Goal: Information Seeking & Learning: Find contact information

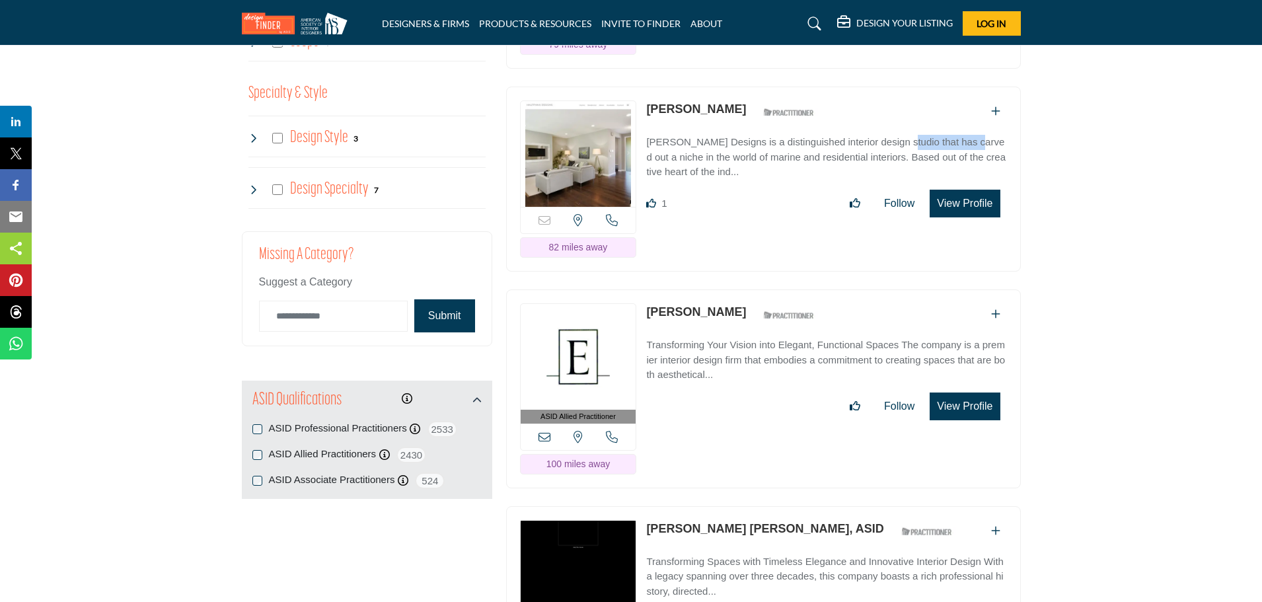
scroll to position [1424, 0]
click at [712, 307] on link "[PERSON_NAME]" at bounding box center [696, 311] width 100 height 13
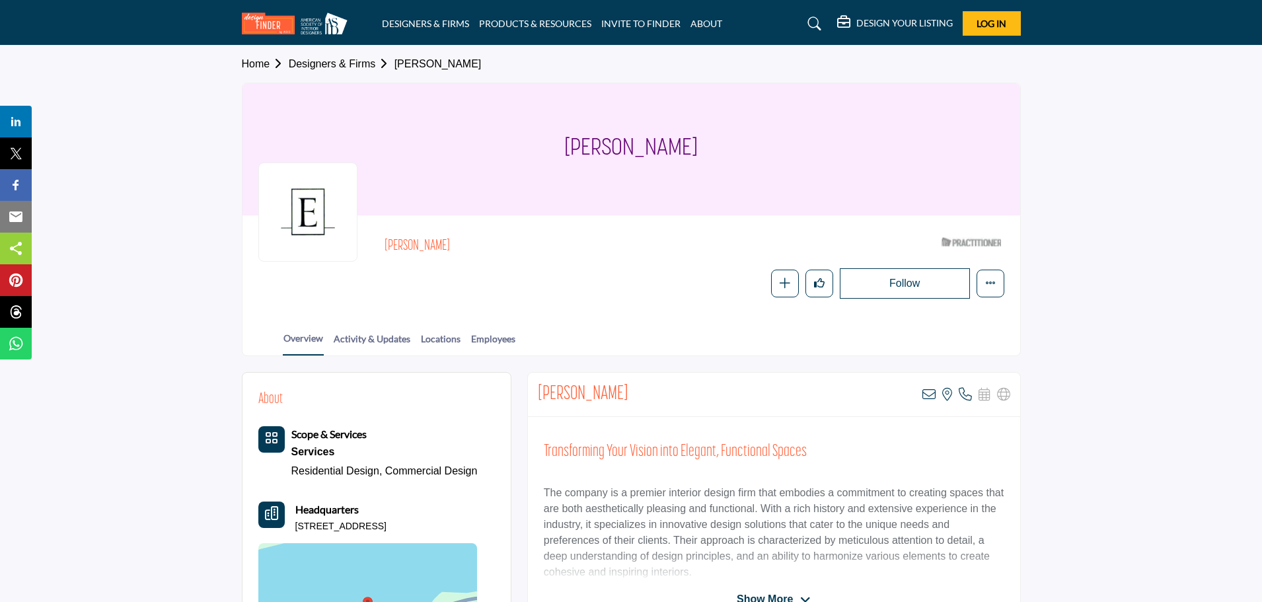
drag, startPoint x: 699, startPoint y: 150, endPoint x: 572, endPoint y: 145, distance: 126.9
click at [572, 145] on div "[PERSON_NAME]" at bounding box center [631, 149] width 778 height 132
copy h1 "[PERSON_NAME]"
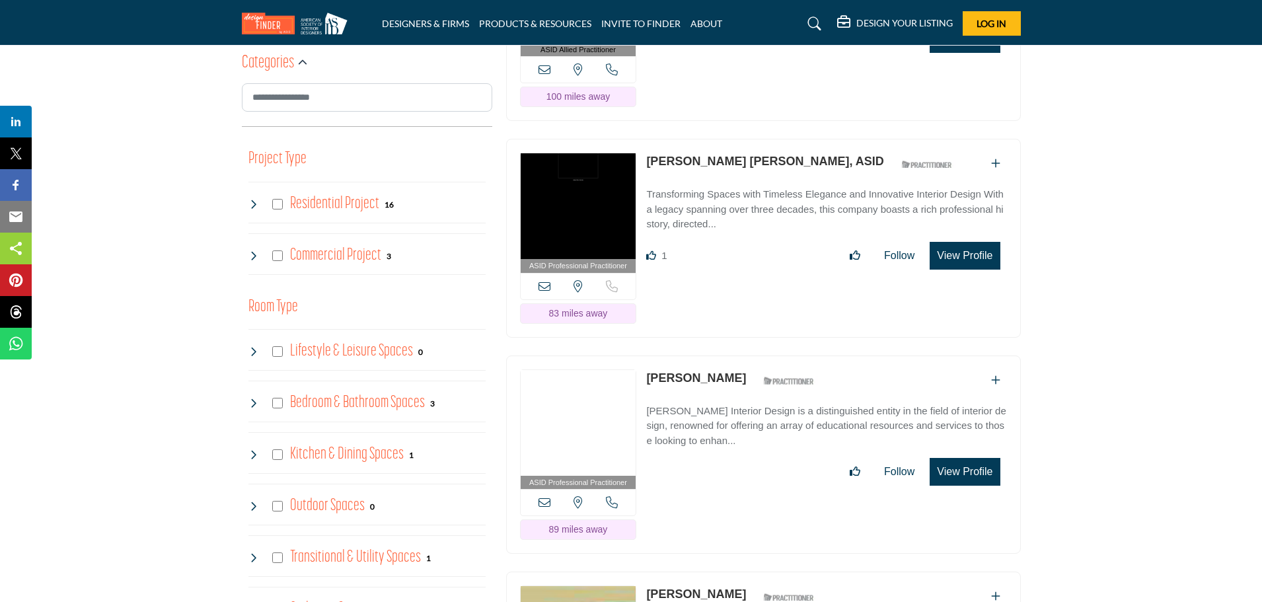
scroll to position [715, 0]
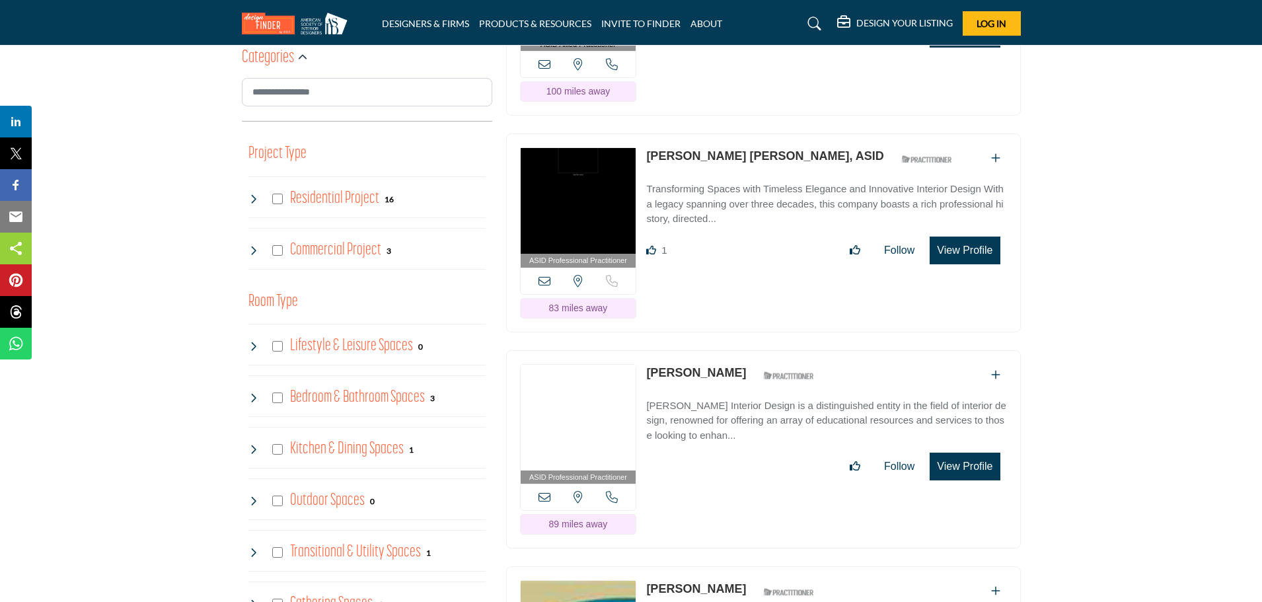
click at [779, 156] on link "Elisabeth Beers Sandler, ASID" at bounding box center [764, 155] width 237 height 13
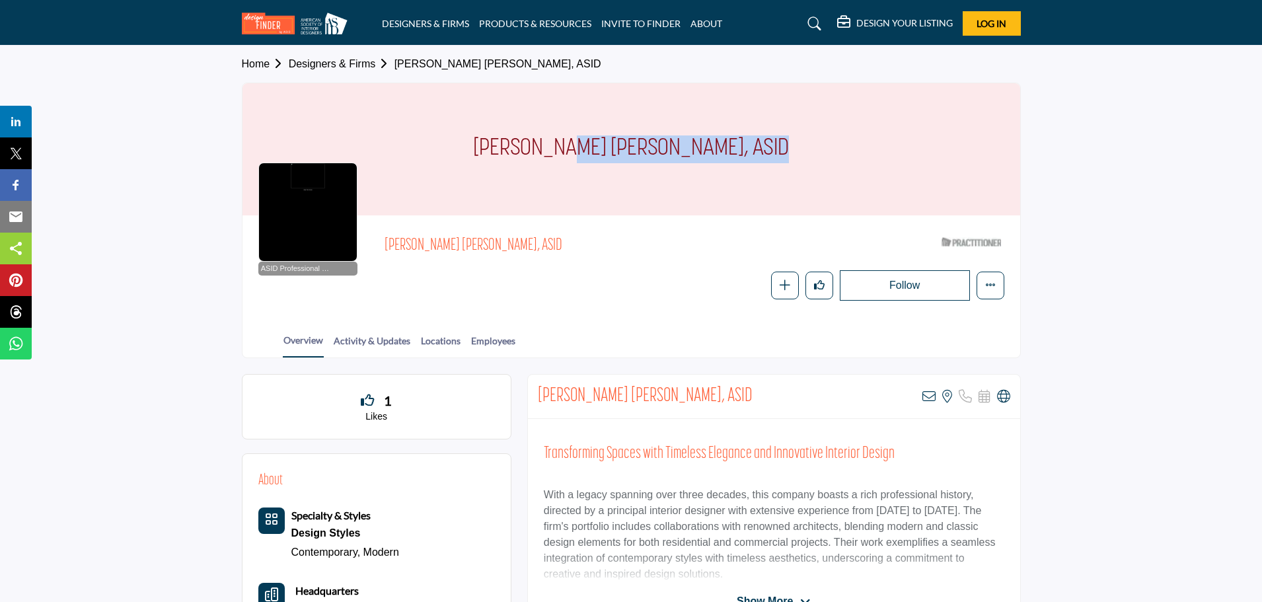
drag, startPoint x: 703, startPoint y: 145, endPoint x: 505, endPoint y: 145, distance: 197.5
click at [505, 145] on div "[PERSON_NAME] [PERSON_NAME], ASID" at bounding box center [631, 149] width 778 height 132
copy h1 "Elisabeth Beers Sandler"
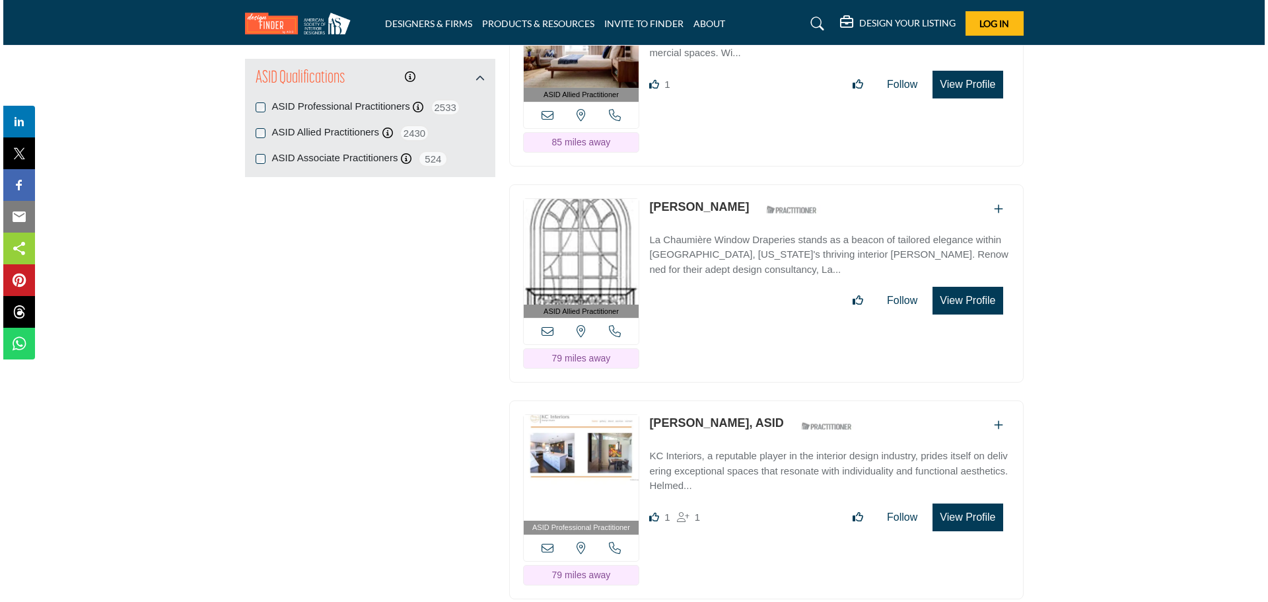
scroll to position [1752, 0]
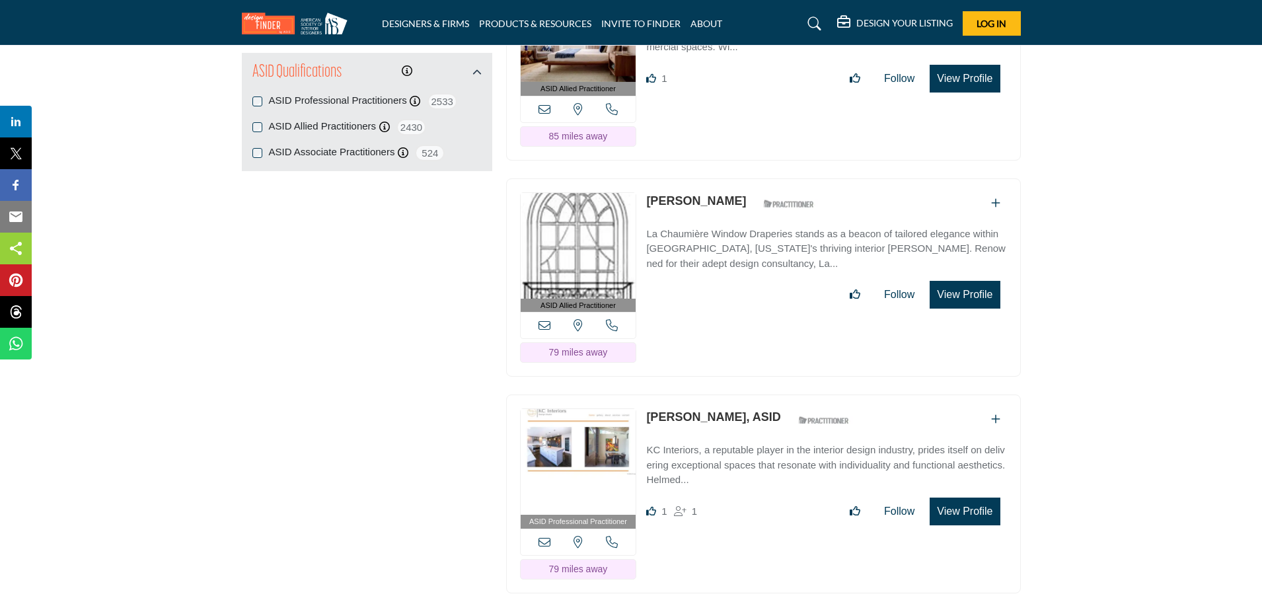
drag, startPoint x: 637, startPoint y: 445, endPoint x: 617, endPoint y: 433, distance: 22.8
click at [615, 435] on div "ASID Professional Practitioner ASID Professional Practitioners have successfull…" at bounding box center [763, 493] width 515 height 199
drag, startPoint x: 639, startPoint y: 407, endPoint x: 733, endPoint y: 414, distance: 94.1
click at [733, 414] on div "ASID Professional Practitioner ASID Professional Practitioners have successfull…" at bounding box center [763, 493] width 515 height 199
copy div "View the location of this listing Call Number 79 miles away Kimberly Cover"
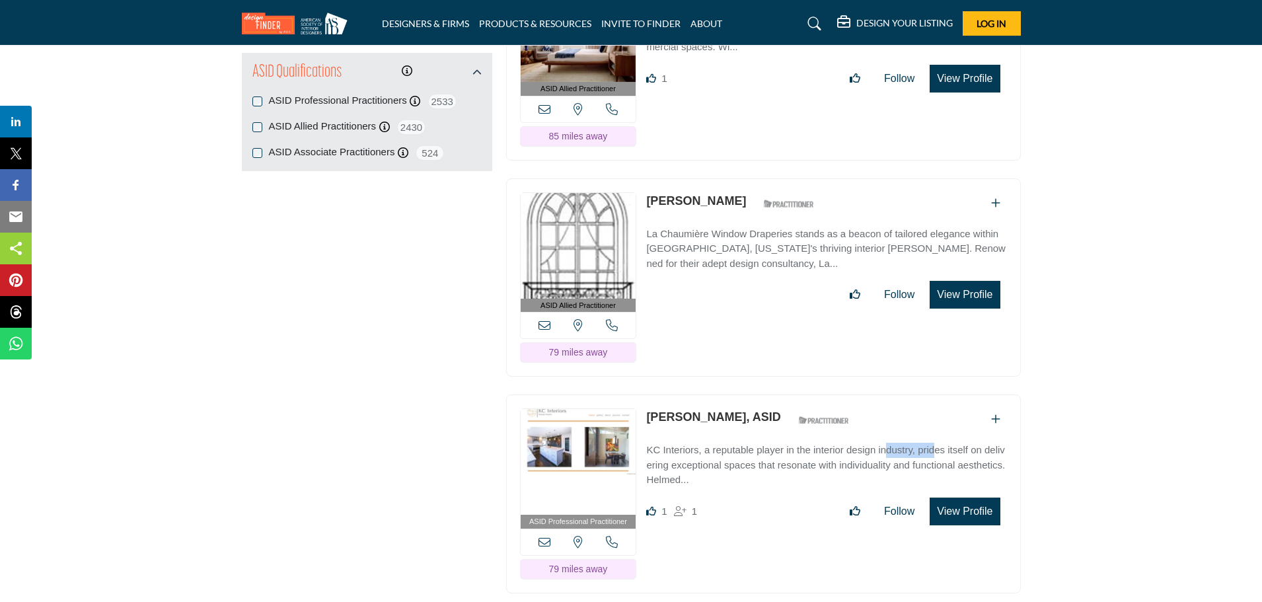
drag, startPoint x: 642, startPoint y: 443, endPoint x: 697, endPoint y: 442, distance: 54.8
click at [697, 442] on div "ASID Professional Practitioner ASID Professional Practitioners have successfull…" at bounding box center [763, 493] width 515 height 199
copy p "KC Interiors"
click at [953, 508] on button "View Profile" at bounding box center [965, 511] width 70 height 28
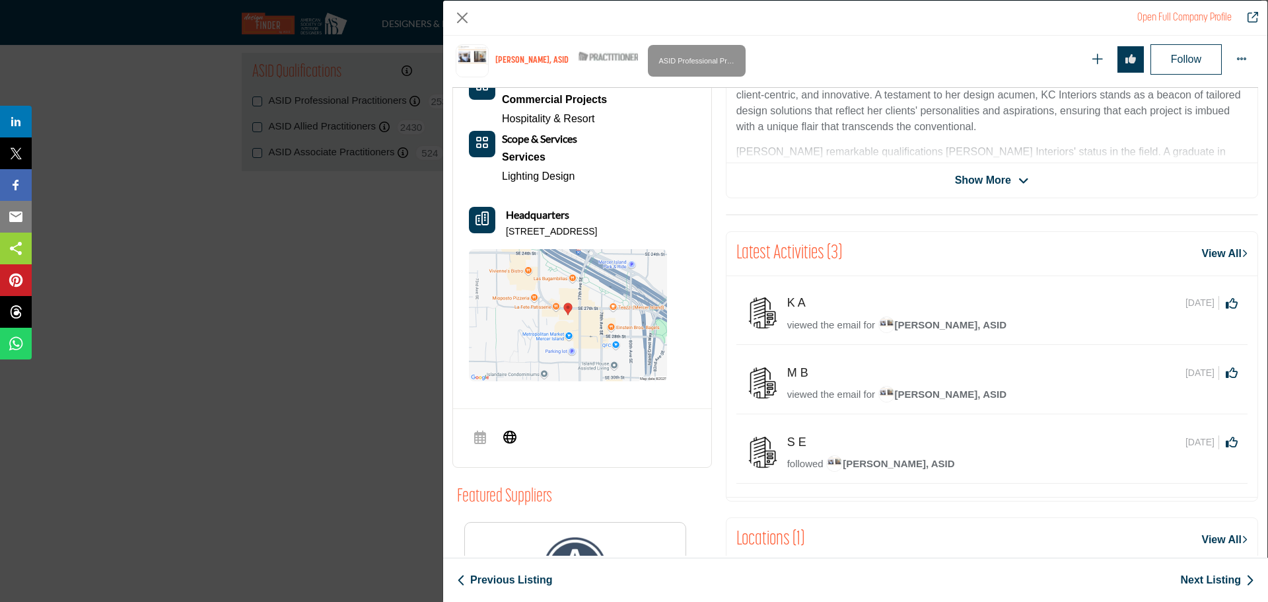
scroll to position [395, 0]
drag, startPoint x: 671, startPoint y: 231, endPoint x: 504, endPoint y: 225, distance: 166.6
click at [504, 225] on div "About Project Types Commercial Projects Hospitality & Resort" at bounding box center [582, 207] width 227 height 346
copy p "7683 SE 27th St # 307, 98040-2804, USA"
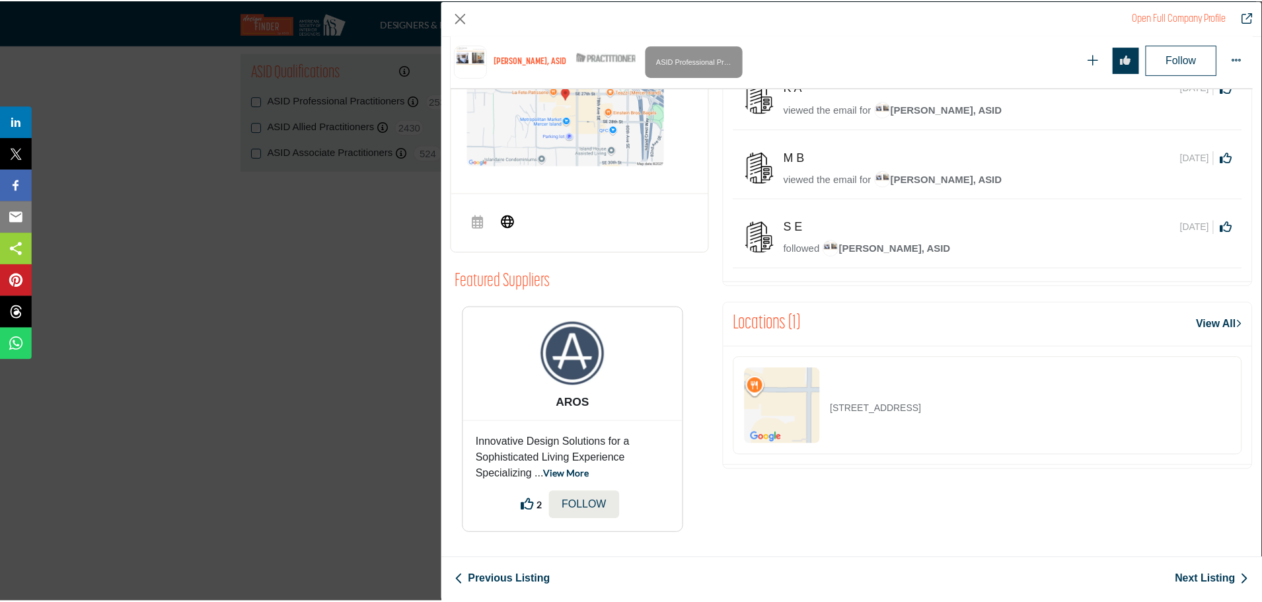
scroll to position [0, 0]
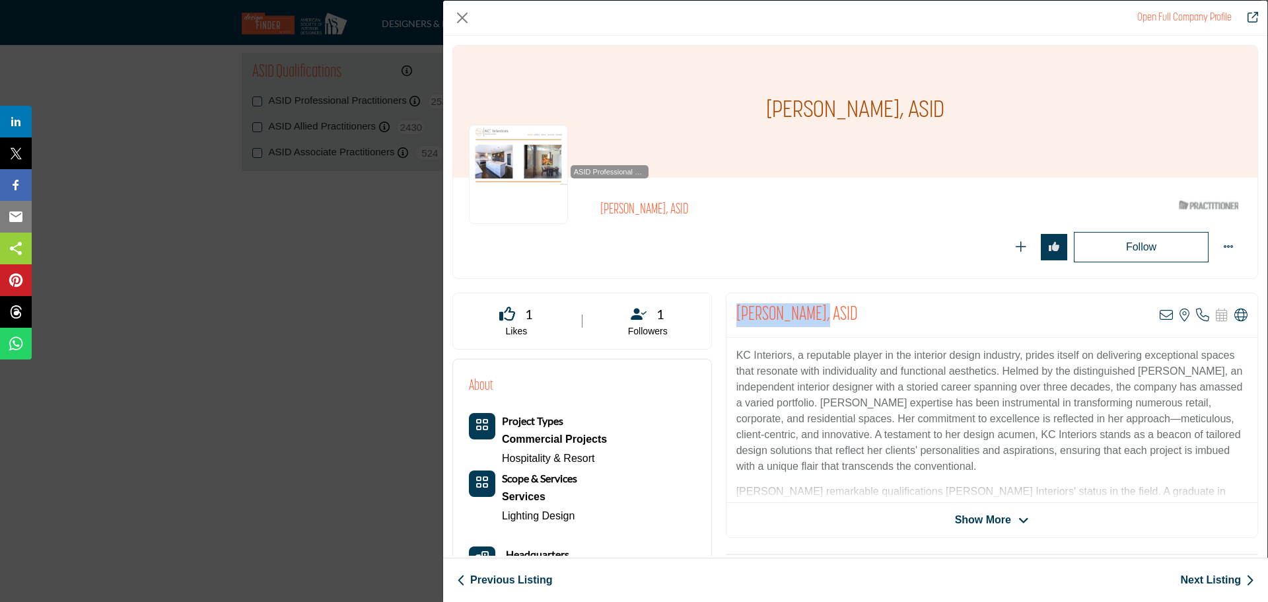
drag, startPoint x: 734, startPoint y: 311, endPoint x: 816, endPoint y: 310, distance: 81.9
click at [816, 310] on h2 "Kimberly Cover, ASID" at bounding box center [798, 315] width 122 height 24
copy h2 "Kimberly Cover"
click at [469, 17] on button "Close" at bounding box center [463, 18] width 20 height 20
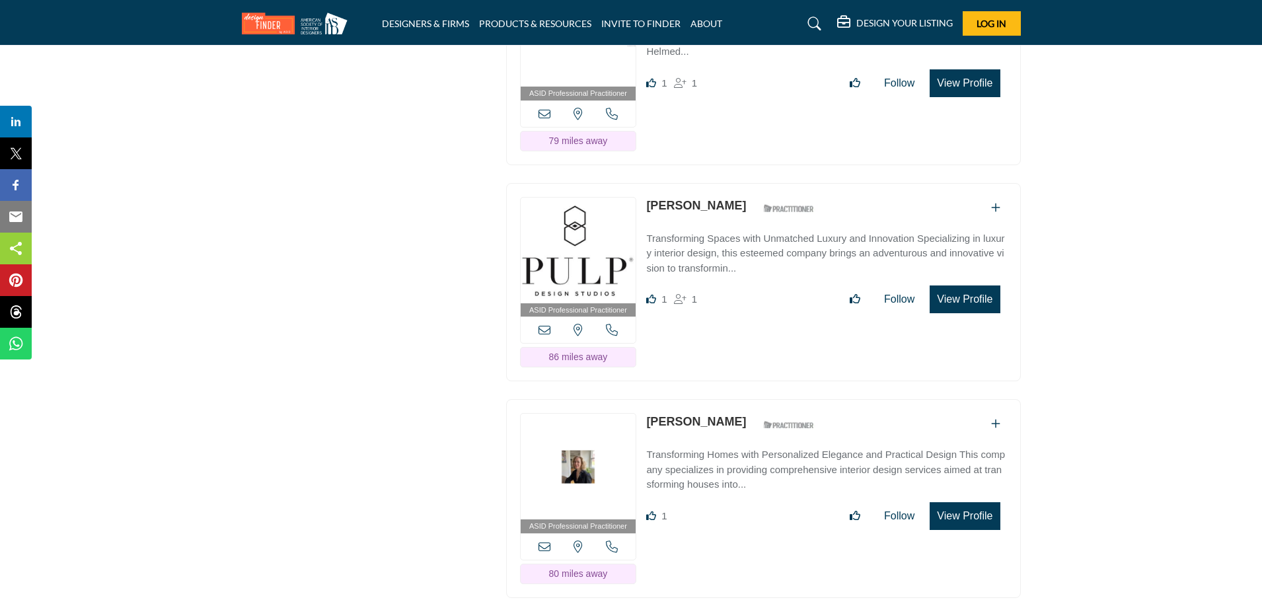
scroll to position [2203, 0]
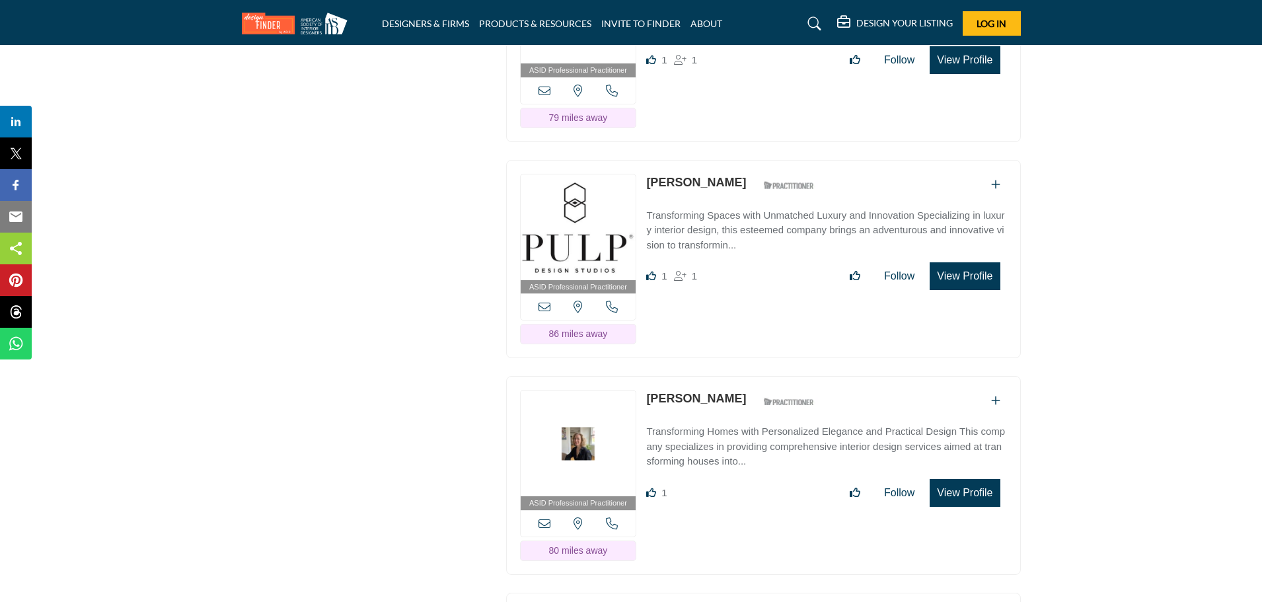
click at [688, 176] on link "[PERSON_NAME]" at bounding box center [696, 182] width 100 height 13
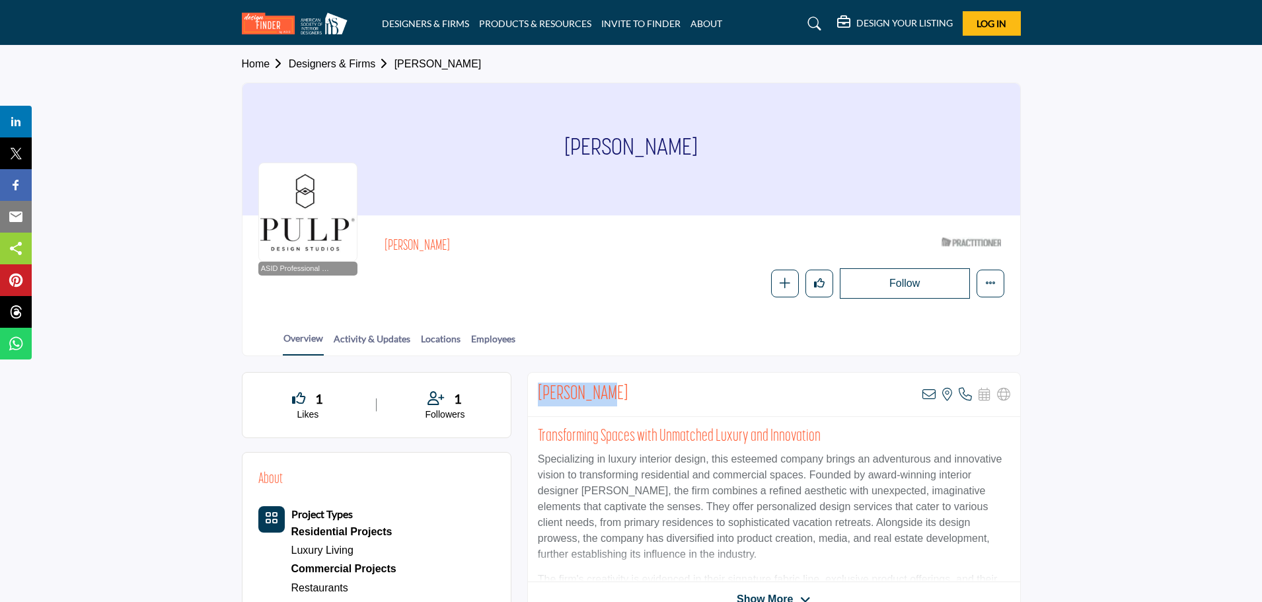
drag, startPoint x: 605, startPoint y: 392, endPoint x: 540, endPoint y: 390, distance: 64.1
click at [540, 390] on div "Beth Dotolo View email address of this listing View the location of this listin…" at bounding box center [774, 395] width 492 height 44
copy h2 "[PERSON_NAME]"
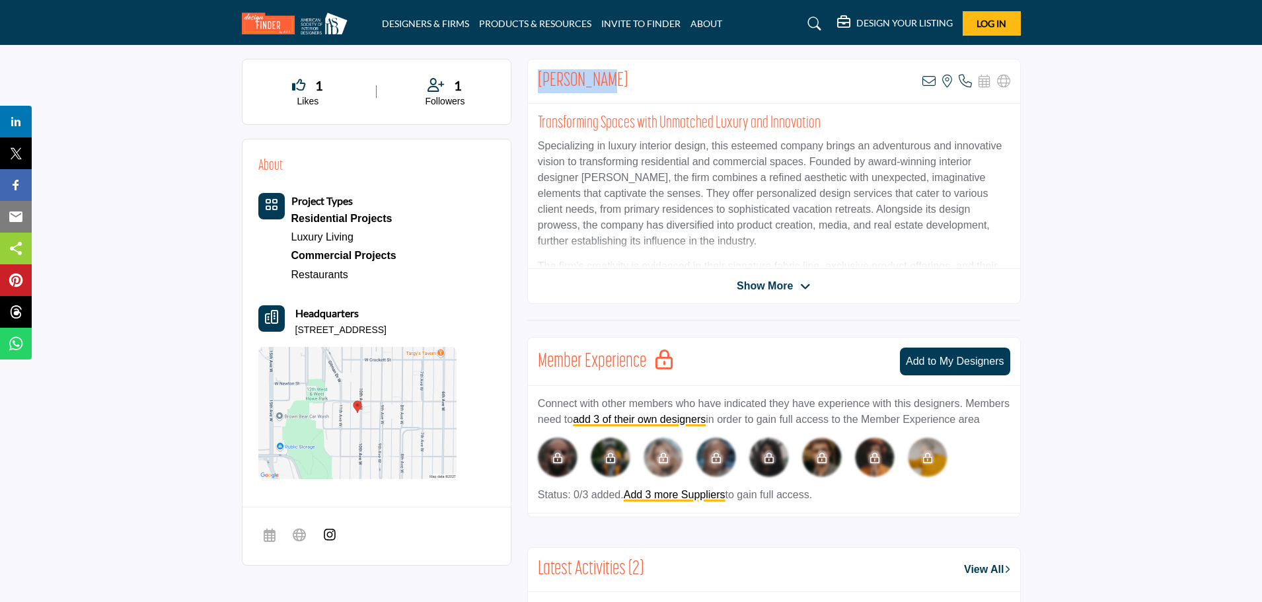
scroll to position [323, 0]
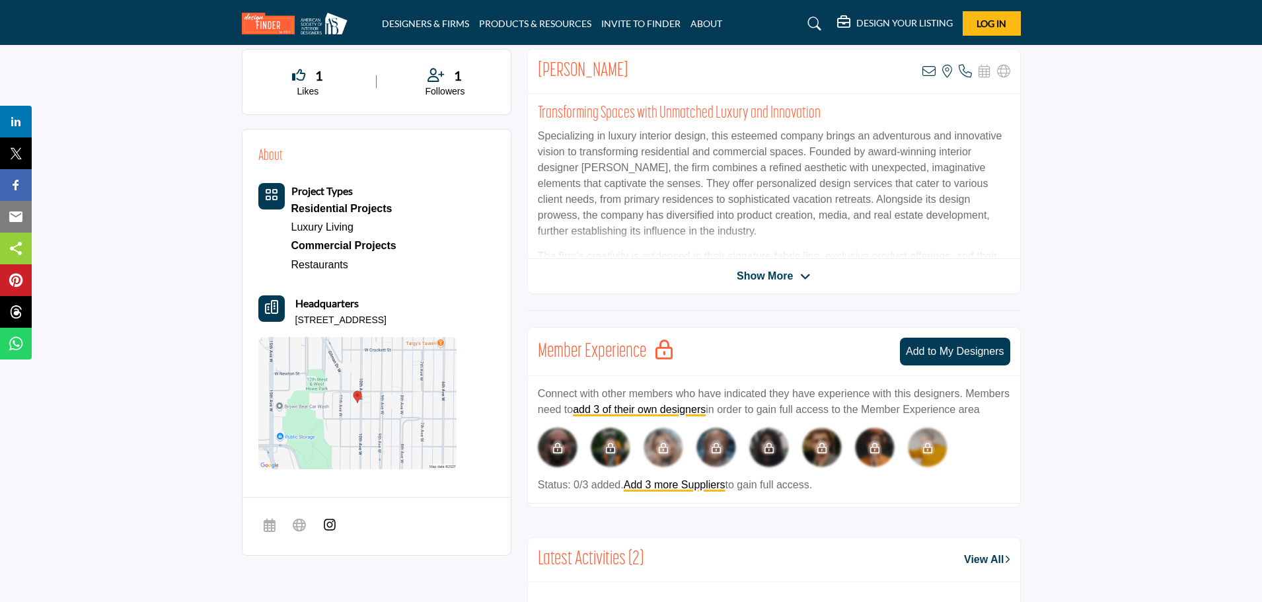
click at [809, 275] on icon at bounding box center [805, 277] width 11 height 12
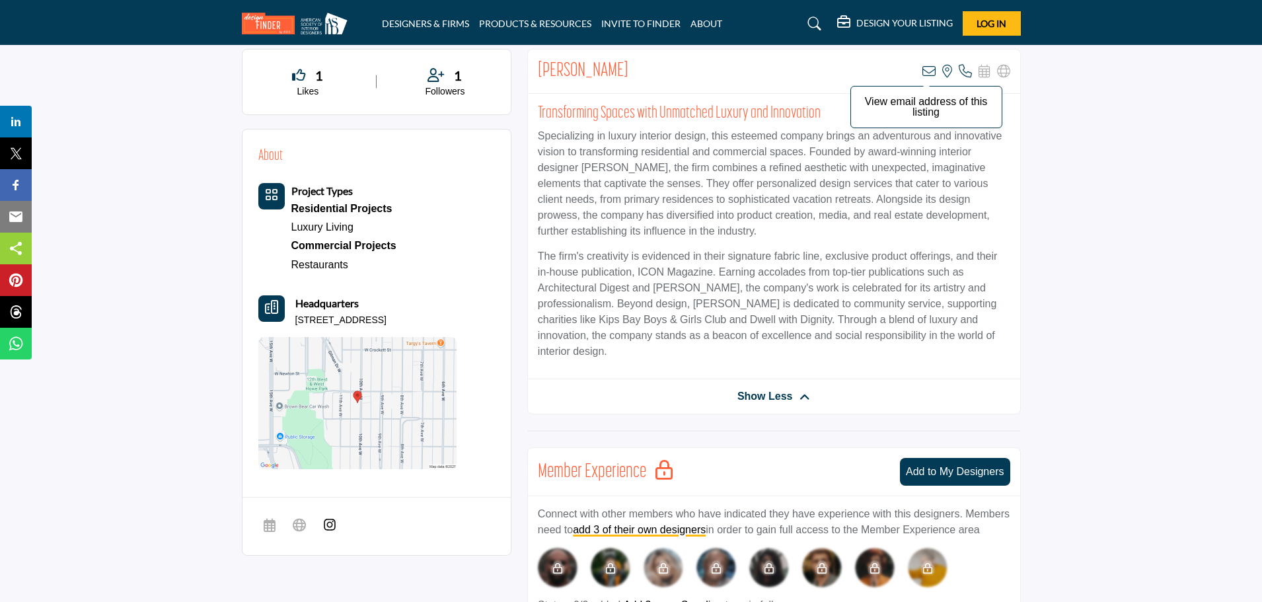
click at [928, 71] on icon at bounding box center [928, 71] width 13 height 13
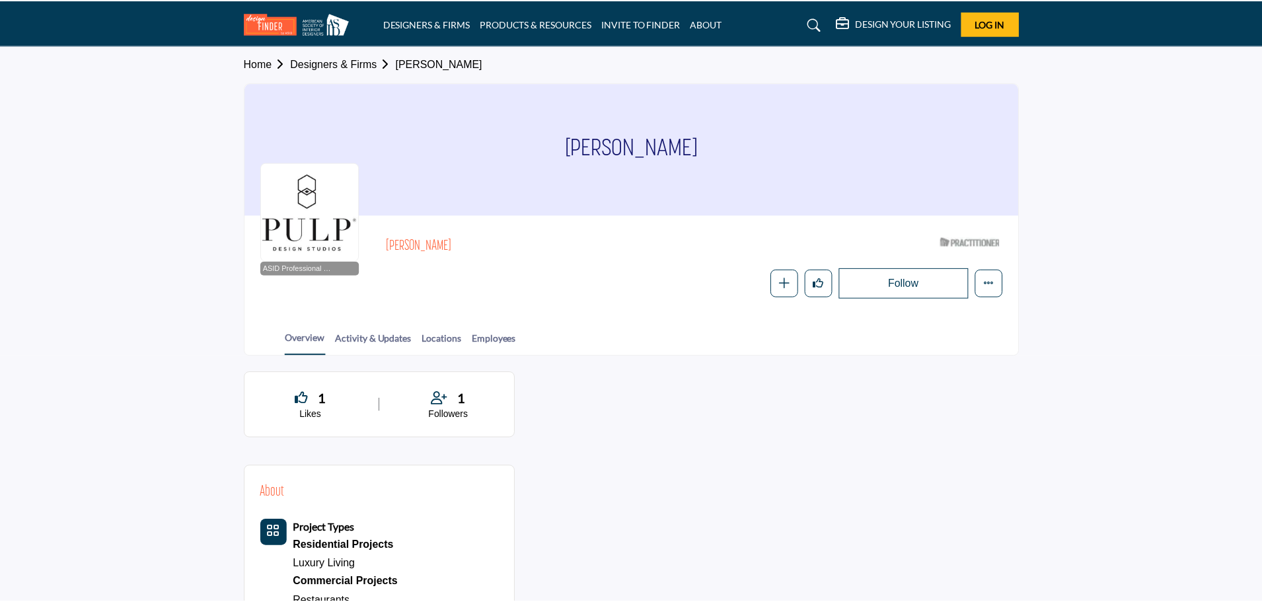
scroll to position [322, 0]
